Goal: Check status: Check status

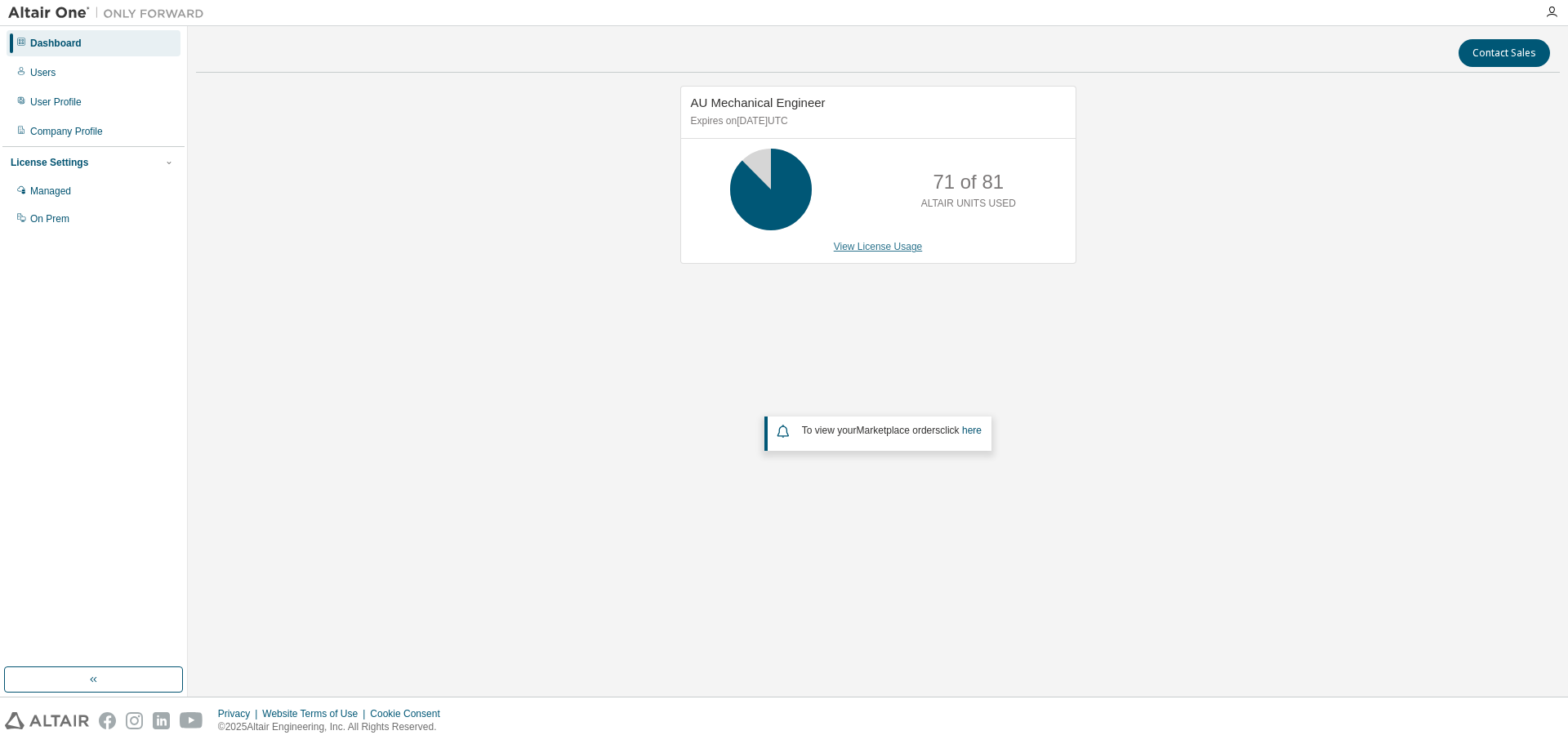
click at [885, 251] on link "View License Usage" at bounding box center [878, 246] width 89 height 12
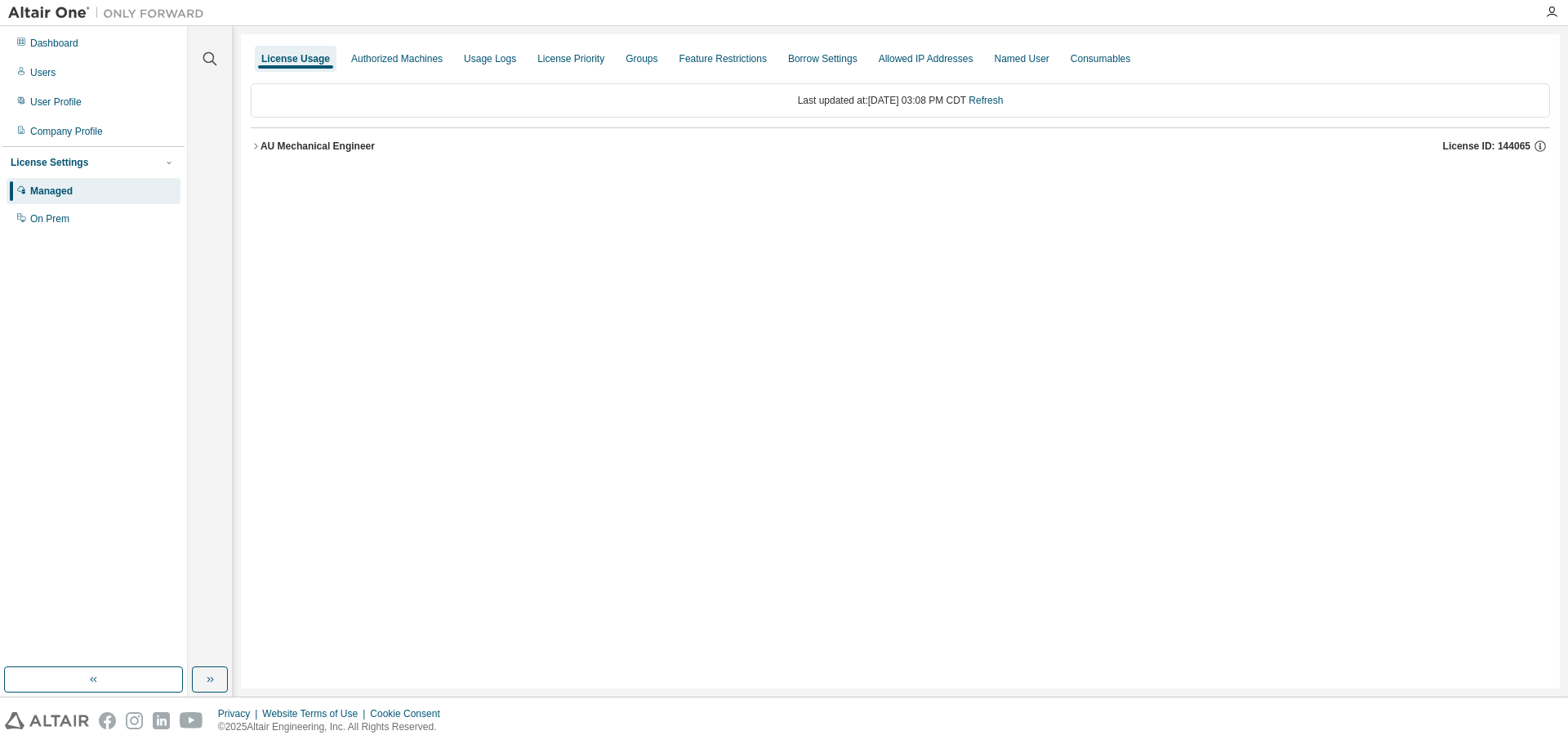
click at [292, 133] on button "AU Mechanical Engineer License ID: 144065" at bounding box center [901, 146] width 1300 height 36
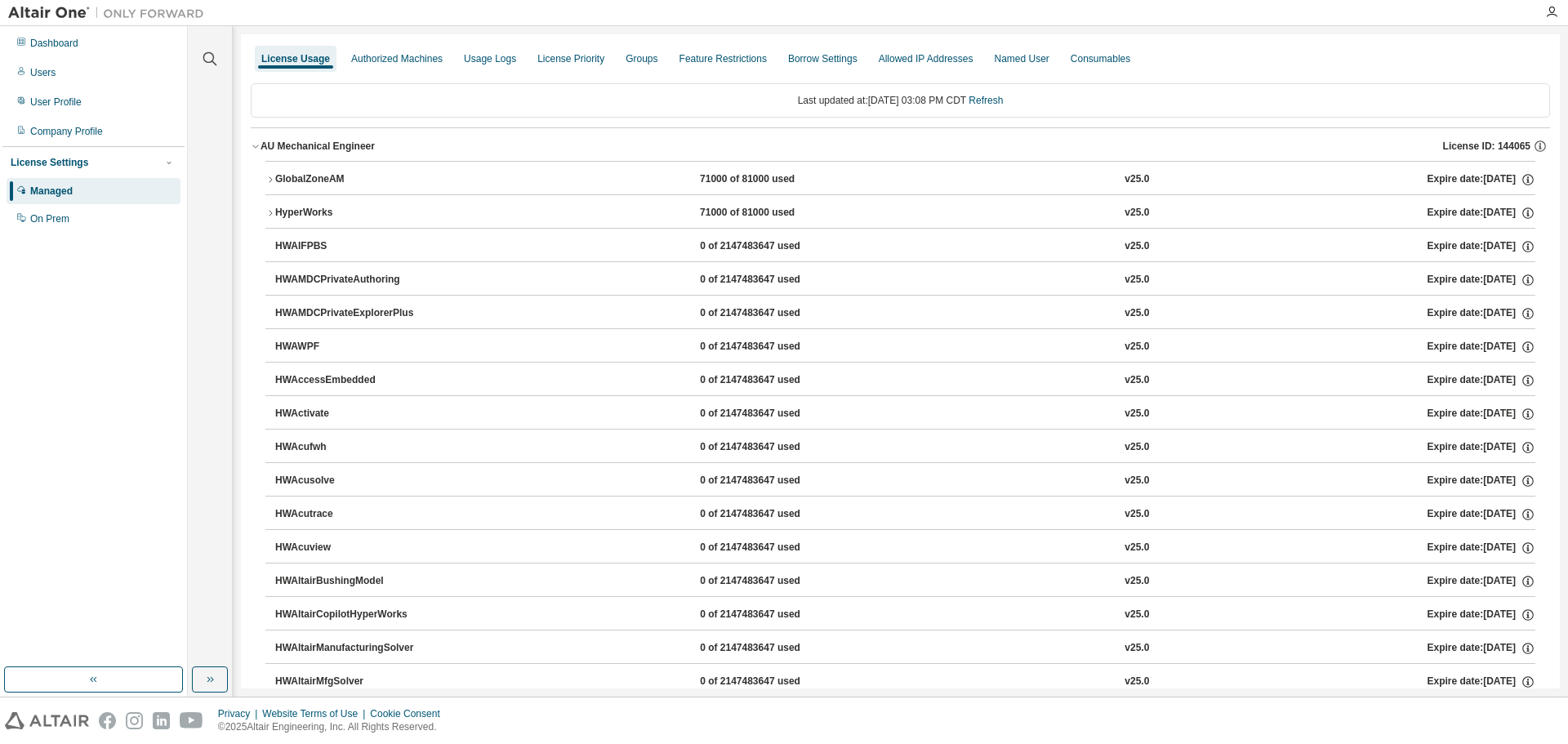
click at [301, 147] on div "AU Mechanical Engineer" at bounding box center [317, 146] width 114 height 13
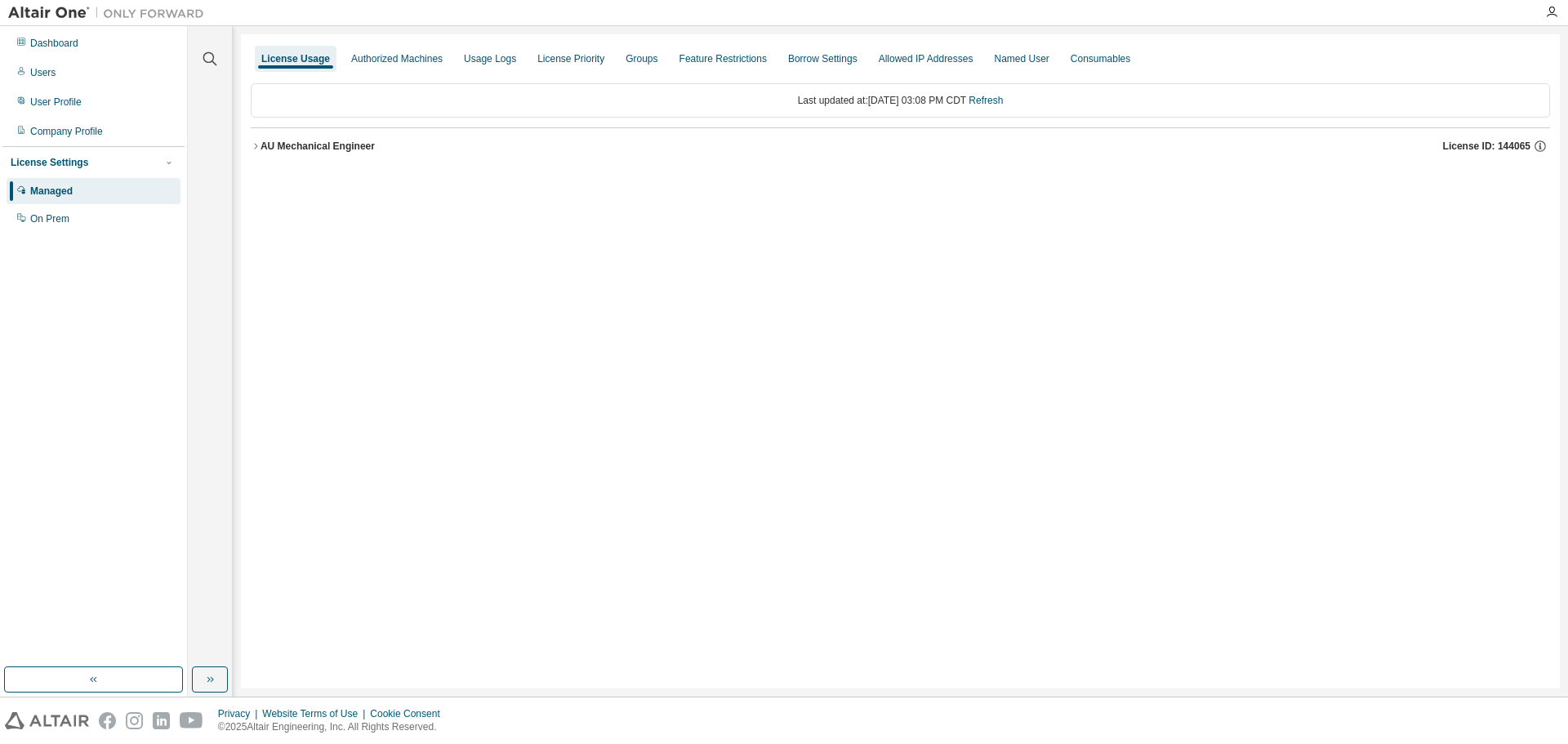
click at [301, 147] on div "AU Mechanical Engineer" at bounding box center [317, 146] width 114 height 13
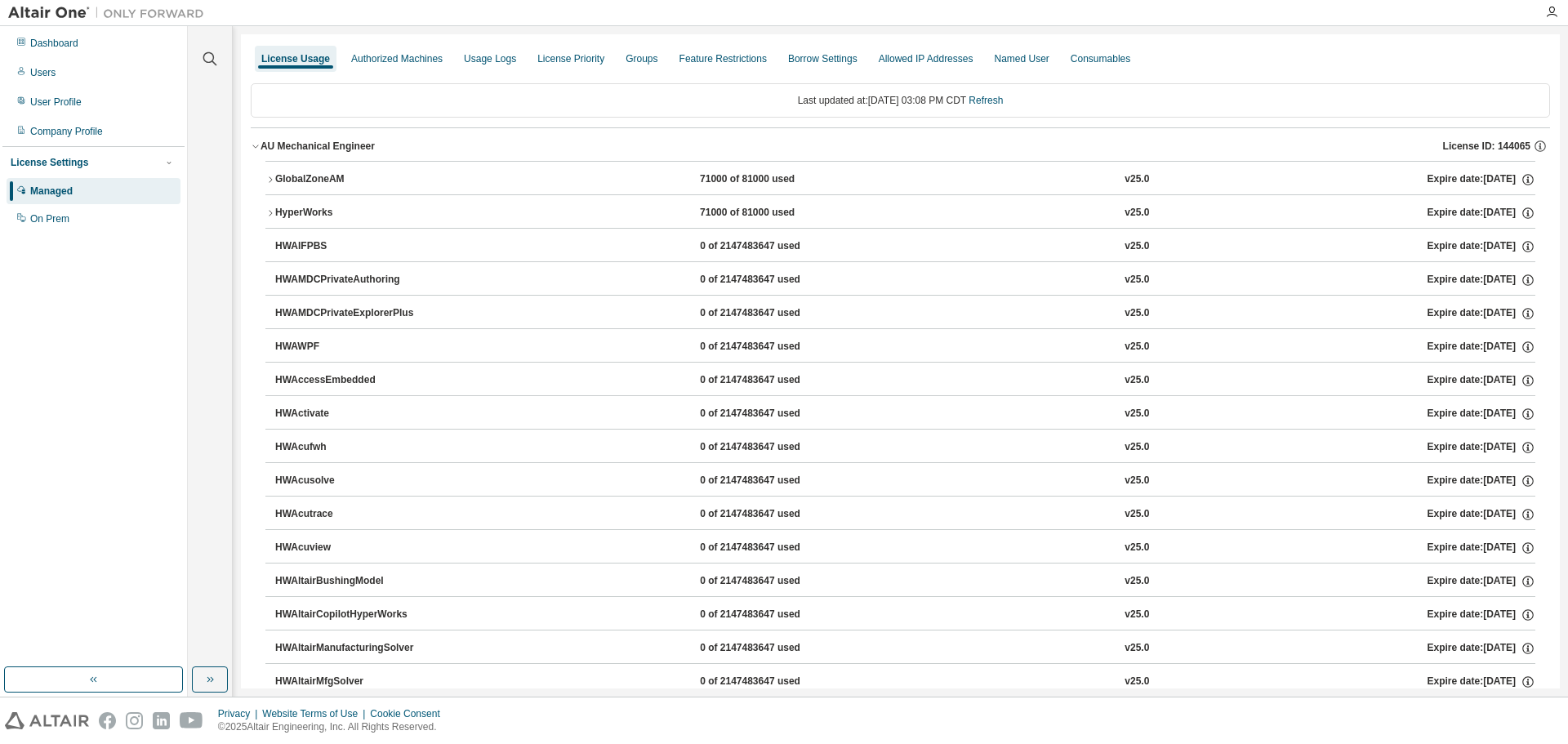
click at [316, 170] on button "GlobalZoneAM 71000 of 81000 used v25.0 Expire date: [DATE]" at bounding box center [900, 180] width 1270 height 36
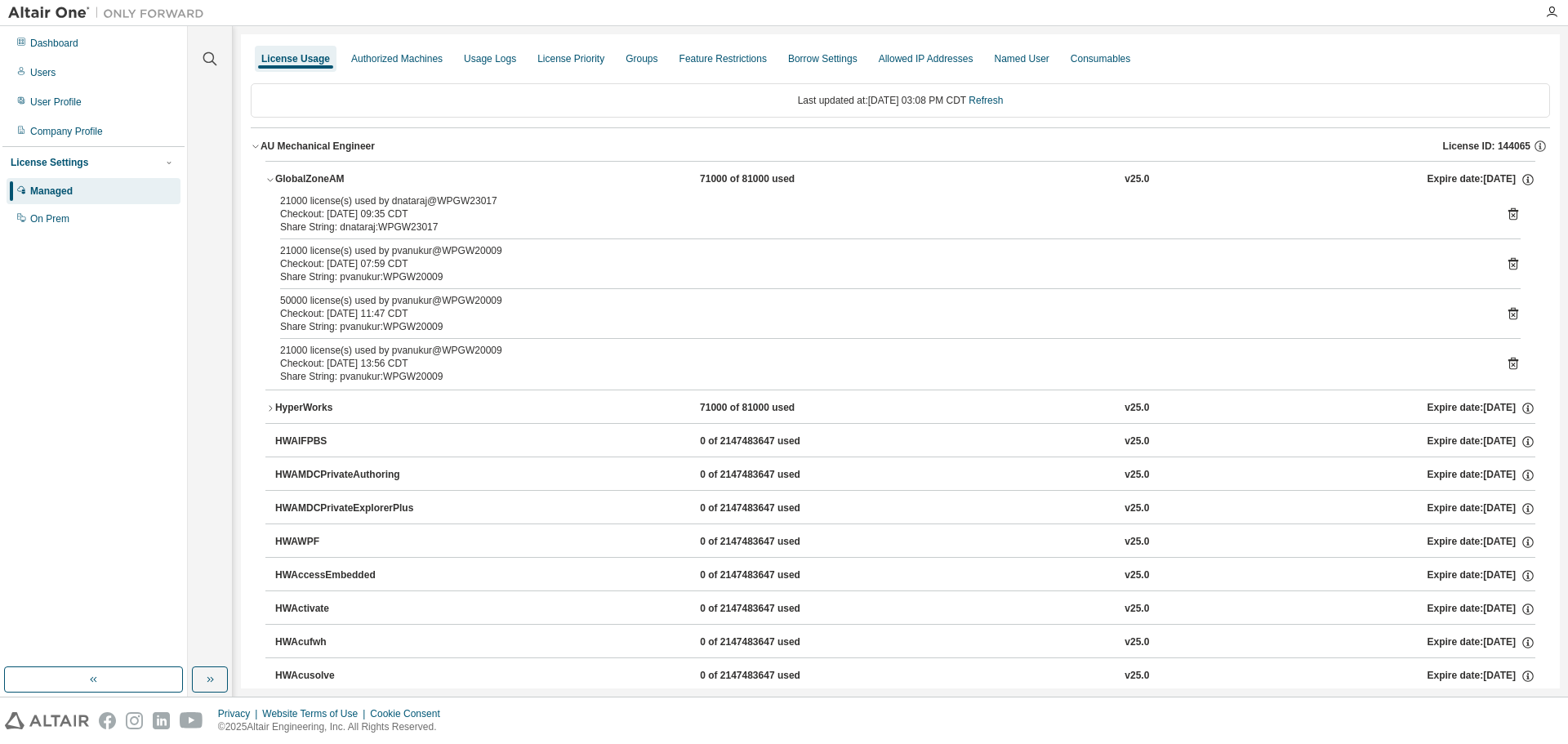
click at [324, 183] on div "GlobalZoneAM" at bounding box center [349, 180] width 147 height 14
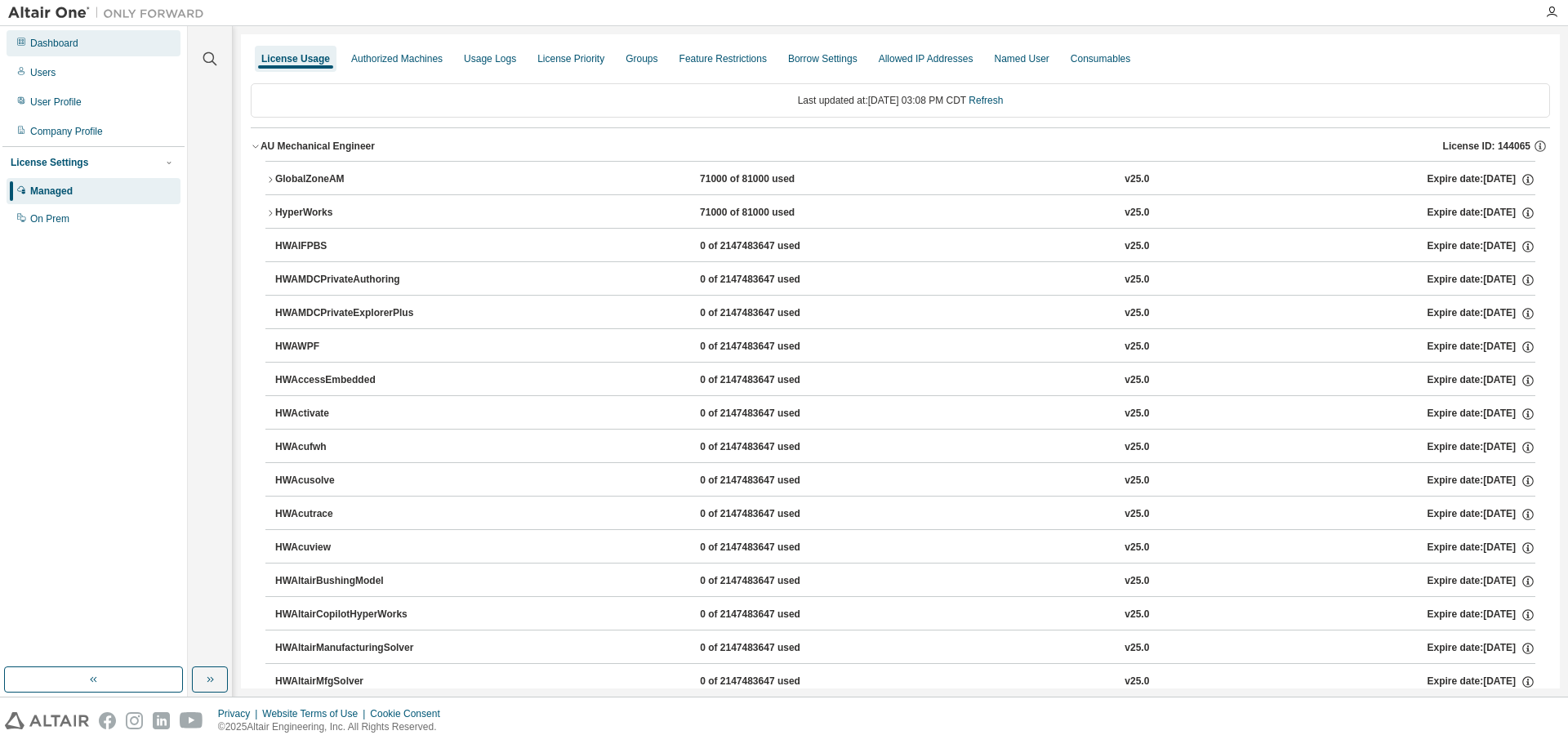
click at [85, 49] on div "Dashboard" at bounding box center [94, 43] width 174 height 26
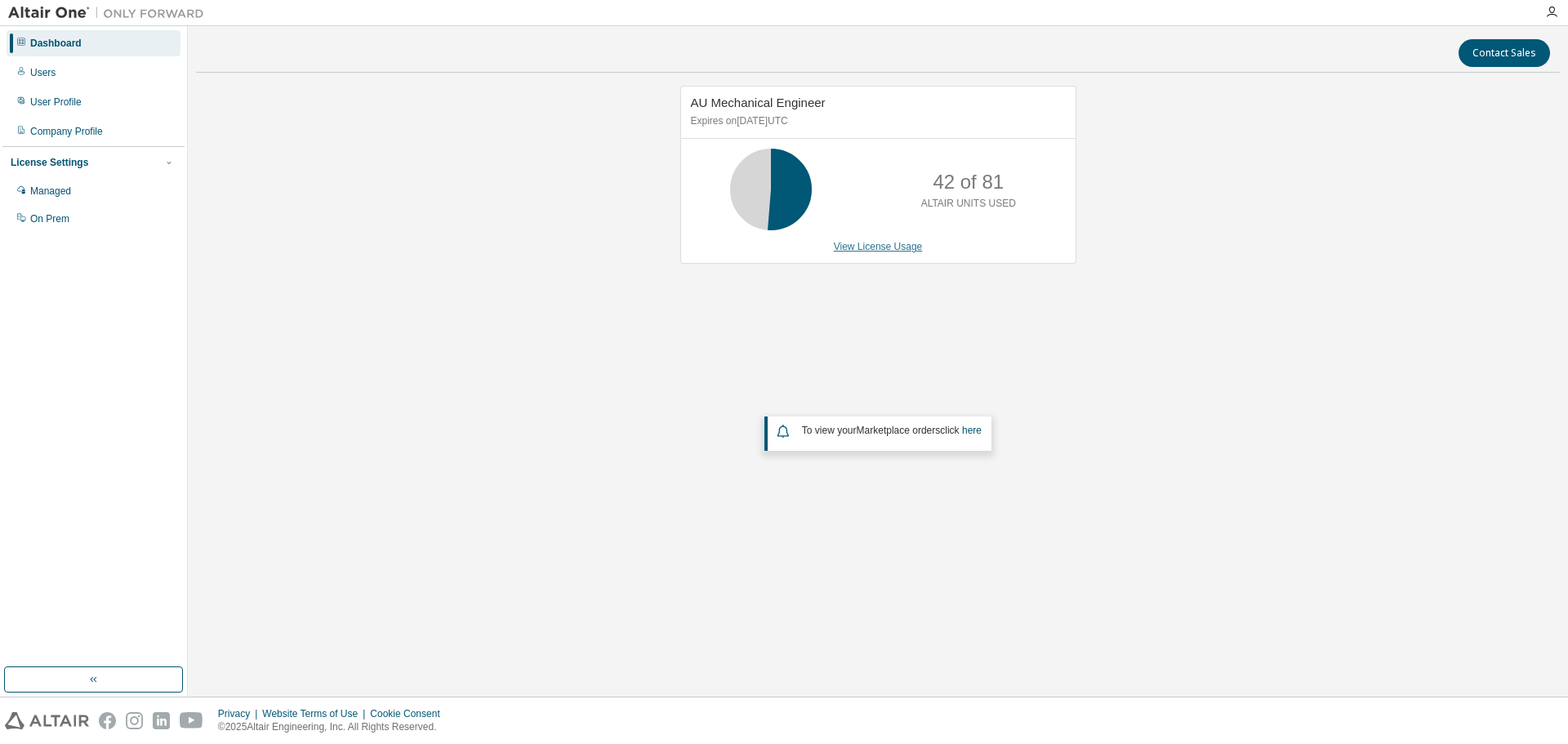
click at [906, 246] on link "View License Usage" at bounding box center [878, 246] width 89 height 12
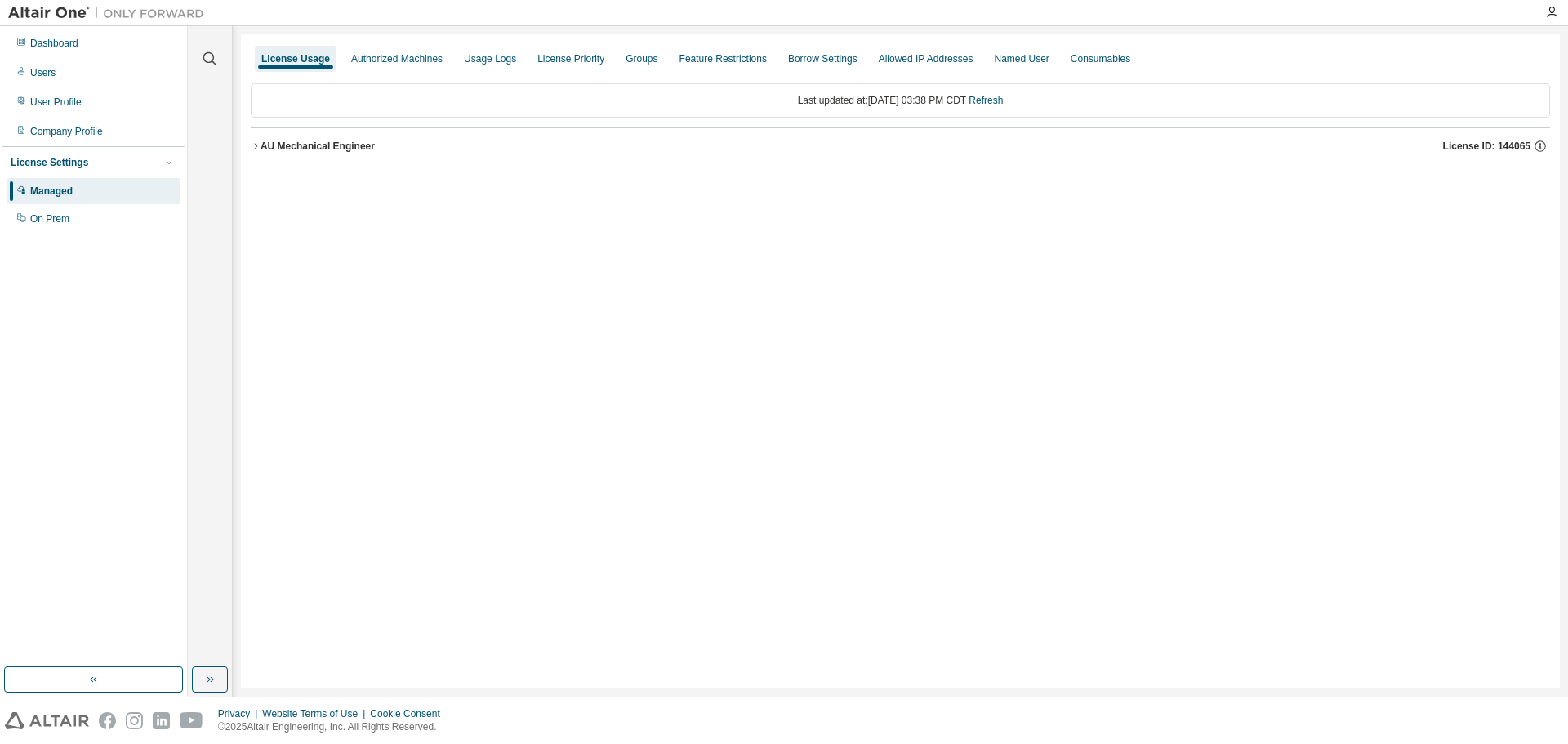
click at [341, 142] on div "AU Mechanical Engineer" at bounding box center [317, 146] width 114 height 13
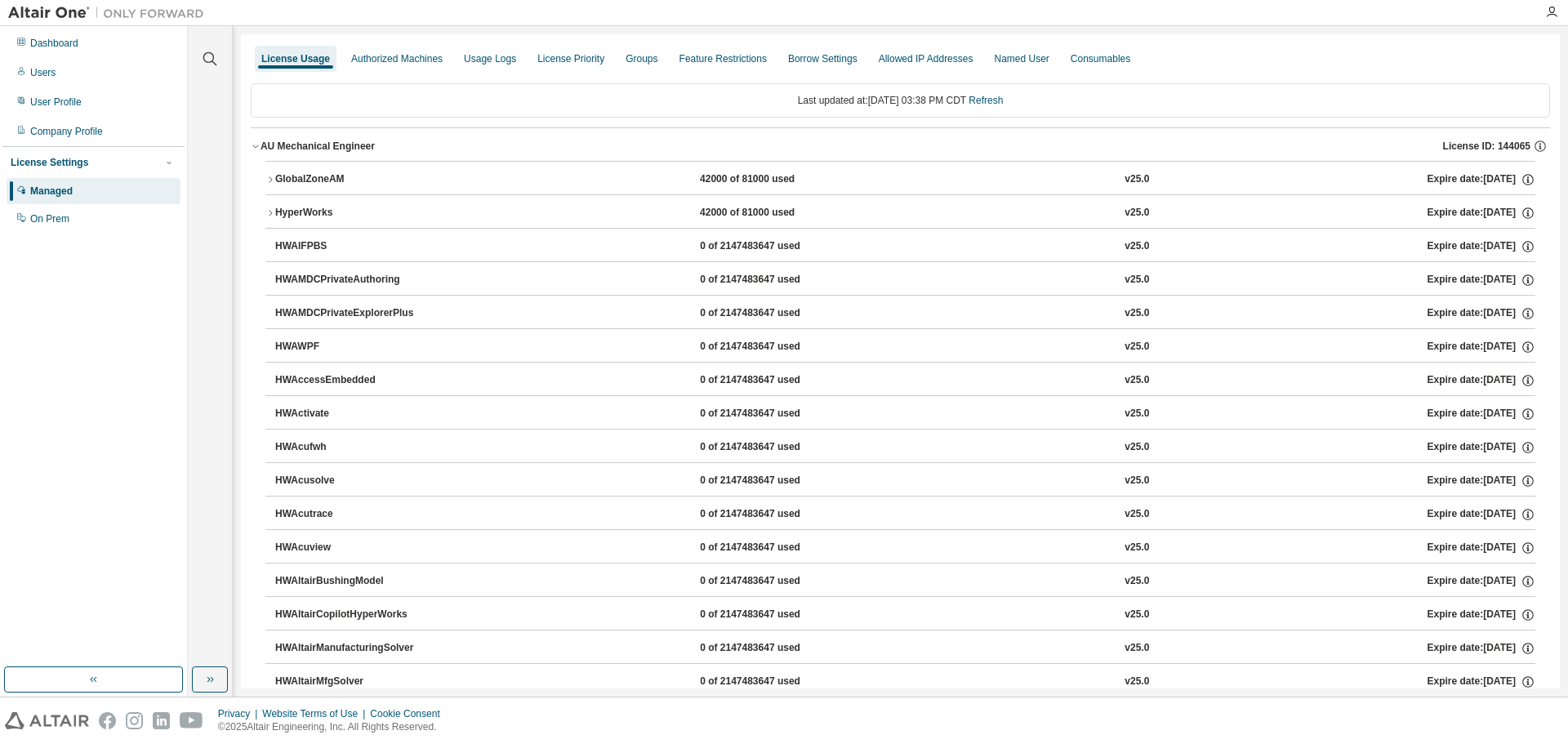
click at [333, 178] on div "GlobalZoneAM" at bounding box center [349, 180] width 147 height 14
